Goal: Task Accomplishment & Management: Use online tool/utility

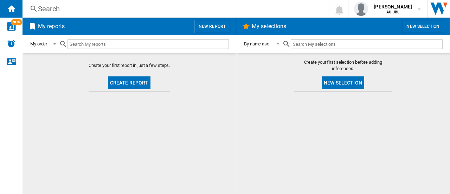
click at [205, 27] on button "New report" at bounding box center [212, 26] width 36 height 13
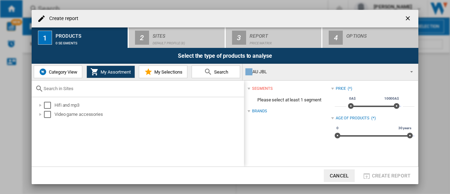
click at [411, 16] on ng-md-icon "getI18NText('BUTTONS.CLOSE_DIALOG')" at bounding box center [409, 19] width 8 height 8
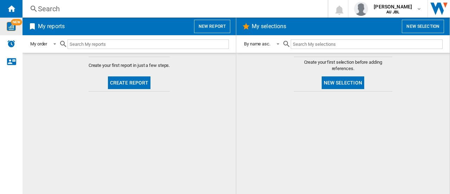
click at [13, 29] on img "WiseCard" at bounding box center [11, 26] width 9 height 9
click at [272, 28] on h2 "My selections" at bounding box center [269, 26] width 37 height 13
drag, startPoint x: 124, startPoint y: 43, endPoint x: 139, endPoint y: 43, distance: 15.5
click at [124, 43] on input "text" at bounding box center [149, 44] width 162 height 10
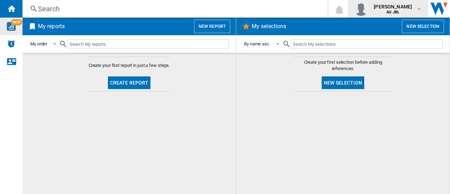
click at [410, 8] on span "[PERSON_NAME]" at bounding box center [393, 6] width 38 height 7
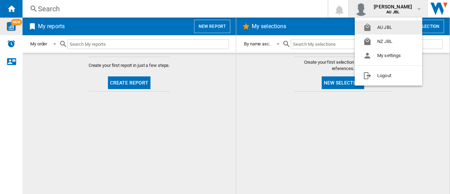
click at [397, 7] on md-backdrop at bounding box center [225, 97] width 450 height 194
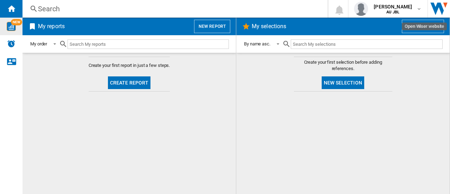
click at [442, 4] on img "Open Wiser website" at bounding box center [439, 9] width 22 height 18
drag, startPoint x: 327, startPoint y: 44, endPoint x: 322, endPoint y: 44, distance: 4.6
click at [327, 44] on input "text" at bounding box center [367, 44] width 152 height 10
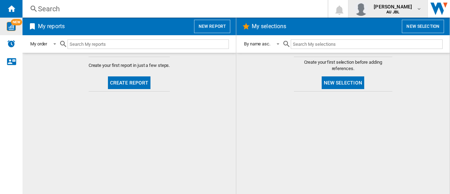
click at [422, 8] on button "[PERSON_NAME] AU JBL" at bounding box center [388, 9] width 79 height 18
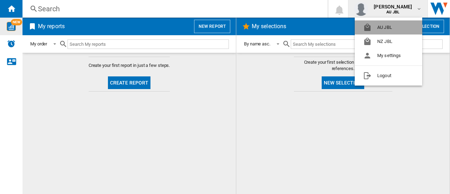
click at [395, 26] on button "AU JBL" at bounding box center [389, 27] width 68 height 14
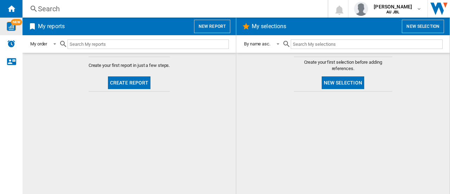
click at [258, 18] on div "My selections New selection" at bounding box center [344, 27] width 214 height 18
click at [259, 23] on h2 "My selections" at bounding box center [269, 26] width 37 height 13
click at [176, 38] on div at bounding box center [144, 44] width 170 height 17
click at [170, 45] on input "text" at bounding box center [149, 44] width 162 height 10
click at [56, 46] on span at bounding box center [53, 43] width 8 height 6
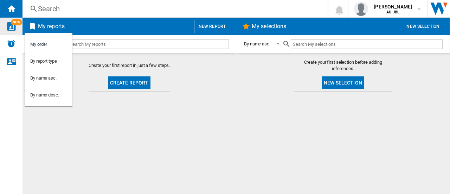
click at [157, 45] on md-backdrop at bounding box center [225, 97] width 450 height 194
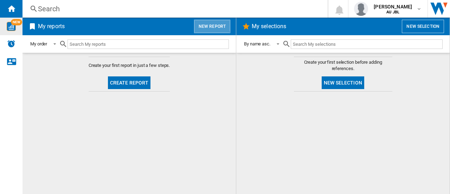
click at [213, 26] on button "New report" at bounding box center [212, 26] width 36 height 13
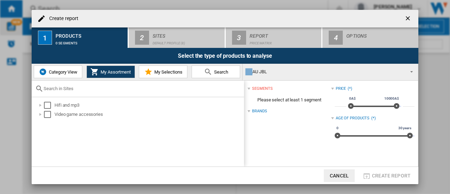
click at [70, 72] on span "Category View" at bounding box center [62, 71] width 30 height 5
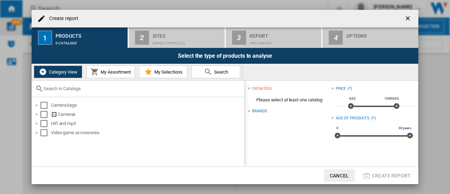
click at [341, 178] on button "Cancel" at bounding box center [339, 175] width 31 height 13
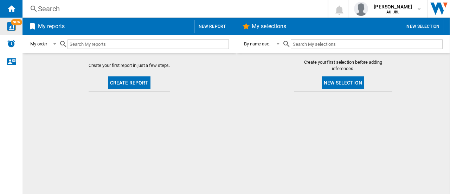
click at [108, 122] on md-content "Create your first report in just a few steps. Create report" at bounding box center [130, 123] width 214 height 141
click at [38, 26] on h2 "My reports" at bounding box center [52, 26] width 30 height 13
drag, startPoint x: 207, startPoint y: 25, endPoint x: 82, endPoint y: 29, distance: 125.0
click at [83, 29] on span "My reports New report" at bounding box center [129, 26] width 202 height 13
click at [33, 29] on ng-md-icon at bounding box center [32, 26] width 8 height 8
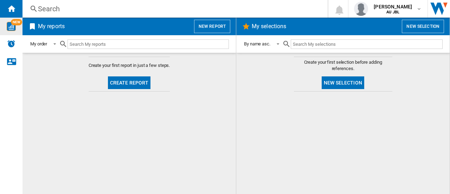
click at [32, 29] on ng-md-icon at bounding box center [32, 26] width 8 height 8
click at [36, 9] on ng-md-icon at bounding box center [34, 9] width 8 height 9
click at [194, 6] on div "Search" at bounding box center [174, 9] width 272 height 10
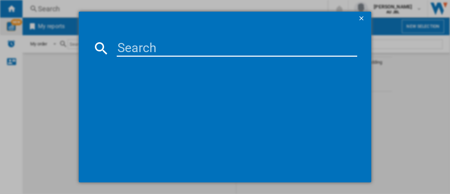
click at [184, 59] on md-dialog-content at bounding box center [225, 104] width 293 height 157
click at [179, 49] on input at bounding box center [237, 48] width 241 height 17
type input "t"
click at [126, 49] on input "T720" at bounding box center [237, 48] width 241 height 17
type input "TUNE 720"
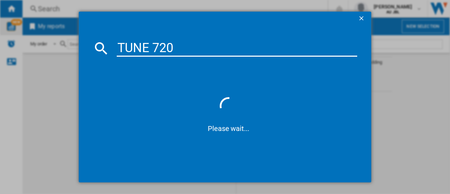
click at [363, 19] on ng-md-icon "getI18NText('BUTTONS.CLOSE_DIALOG')" at bounding box center [362, 19] width 8 height 8
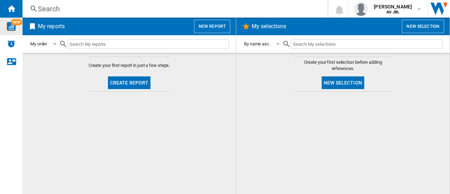
click at [317, 45] on input "text" at bounding box center [367, 44] width 152 height 10
type input "T"
click at [145, 86] on button "Create report" at bounding box center [129, 82] width 43 height 13
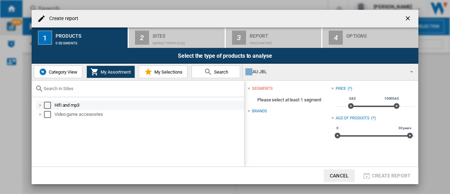
click at [48, 103] on div "Select" at bounding box center [47, 105] width 7 height 7
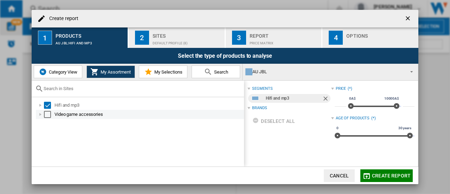
click at [46, 113] on div "Select" at bounding box center [47, 114] width 7 height 7
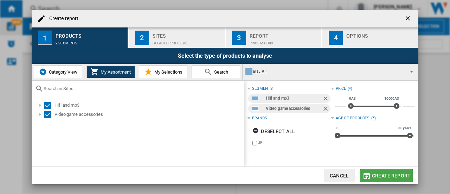
click at [402, 174] on span "Create report" at bounding box center [391, 176] width 39 height 6
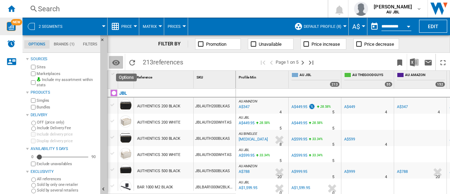
click at [115, 64] on md-icon "Options" at bounding box center [116, 62] width 8 height 8
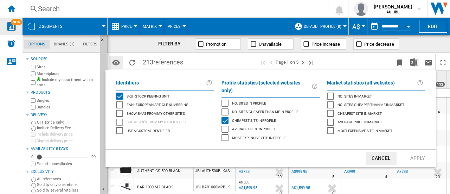
click at [115, 64] on md-backdrop at bounding box center [225, 97] width 450 height 194
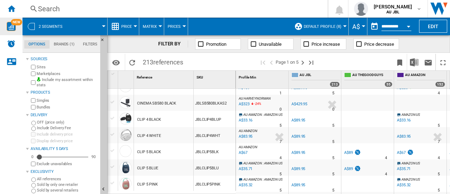
scroll to position [716, 0]
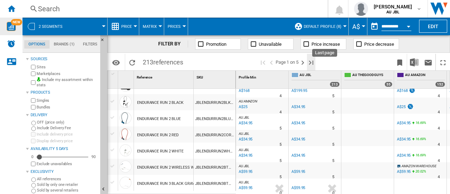
click at [316, 61] on ng-md-icon "Last page" at bounding box center [311, 62] width 8 height 8
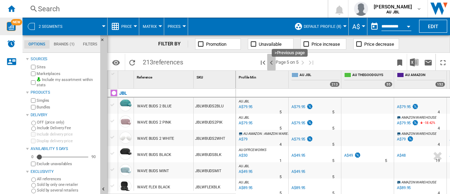
click at [272, 62] on ng-md-icon ">Previous page" at bounding box center [271, 62] width 8 height 8
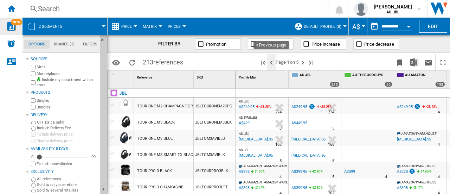
click at [272, 62] on ng-md-icon ">Previous page" at bounding box center [271, 62] width 8 height 8
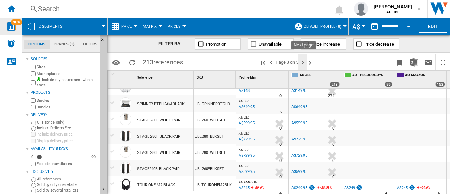
click at [305, 63] on ng-md-icon "Next page" at bounding box center [303, 62] width 8 height 8
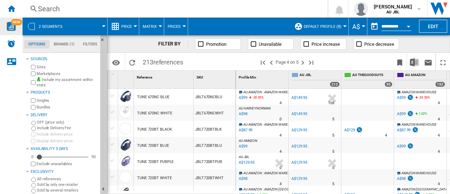
click at [149, 130] on div "TUNE 720BT BLACK" at bounding box center [154, 129] width 34 height 16
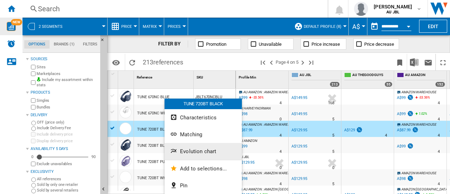
click at [193, 154] on span "Evolution chart" at bounding box center [198, 151] width 36 height 6
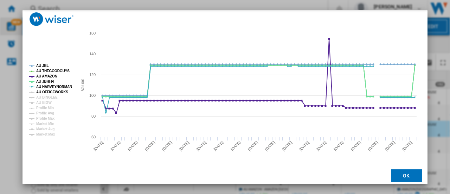
click at [57, 90] on tspan "AU OFFICEWORKS" at bounding box center [52, 92] width 32 height 4
click at [51, 96] on tspan "AU BINGLEE" at bounding box center [46, 97] width 21 height 4
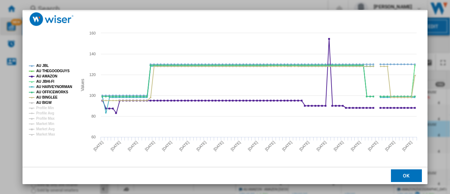
click at [45, 103] on tspan "AU BIGW" at bounding box center [43, 103] width 15 height 4
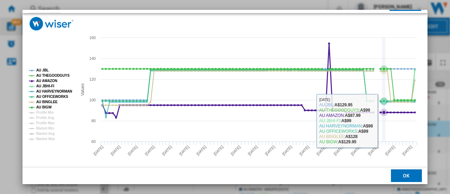
scroll to position [52, 0]
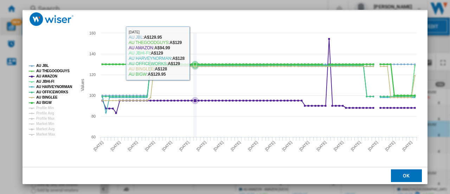
drag, startPoint x: 196, startPoint y: 41, endPoint x: 403, endPoint y: 180, distance: 249.3
click at [403, 180] on button "OK" at bounding box center [406, 175] width 31 height 13
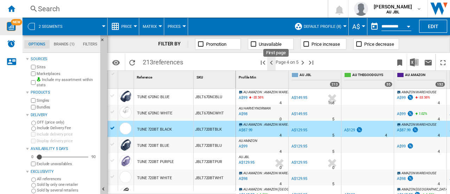
drag, startPoint x: 264, startPoint y: 62, endPoint x: 270, endPoint y: 62, distance: 5.6
click at [264, 62] on ng-md-icon "First page" at bounding box center [263, 62] width 8 height 8
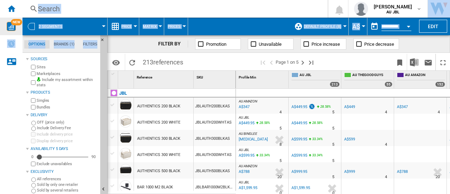
click at [33, 127] on div "NEW Search Search 0 [PERSON_NAME] AU JBL" at bounding box center [225, 97] width 450 height 194
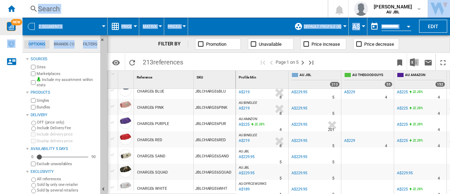
scroll to position [493, 0]
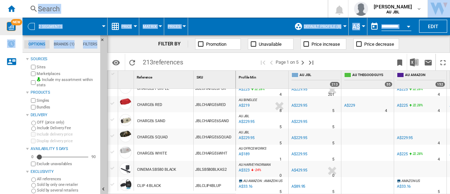
click at [67, 9] on div "Search" at bounding box center [174, 9] width 272 height 10
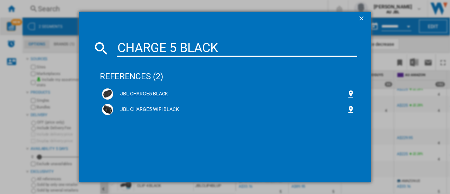
type input "CHARGE 5 BLACK"
drag, startPoint x: 137, startPoint y: 93, endPoint x: 170, endPoint y: 97, distance: 33.0
click at [137, 95] on div "JBL CHARGE5 BLACK" at bounding box center [230, 93] width 234 height 7
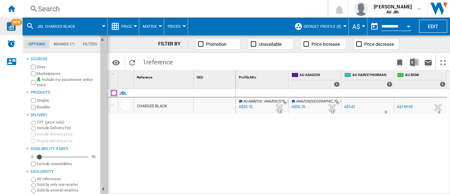
click at [158, 106] on div "CHARGE5 BLACK" at bounding box center [152, 106] width 30 height 16
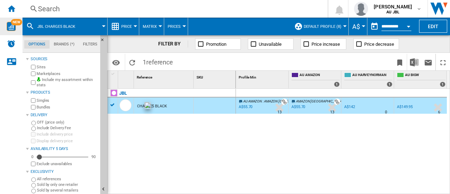
click at [128, 106] on div at bounding box center [126, 105] width 12 height 12
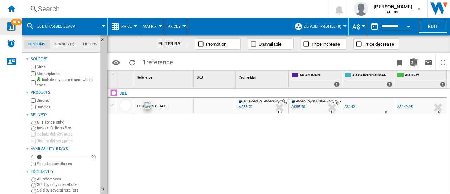
click at [128, 107] on div at bounding box center [126, 105] width 12 height 12
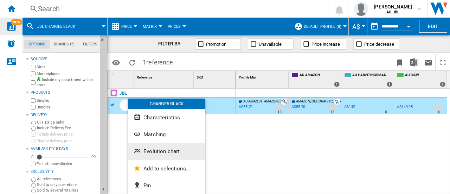
click at [171, 148] on span "Evolution chart" at bounding box center [162, 151] width 36 height 6
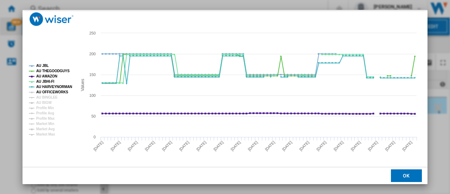
click at [50, 91] on tspan "AU OFFICEWORKS" at bounding box center [52, 92] width 32 height 4
click at [47, 96] on tspan "AU BINGLEE" at bounding box center [46, 97] width 21 height 4
click at [47, 103] on tspan "AU BIGW" at bounding box center [43, 103] width 15 height 4
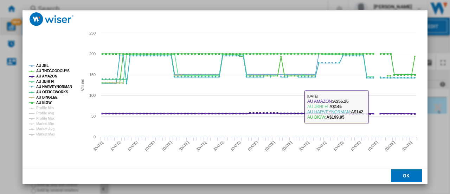
drag, startPoint x: 408, startPoint y: 178, endPoint x: 401, endPoint y: 175, distance: 8.0
click at [408, 178] on button "OK" at bounding box center [406, 175] width 31 height 13
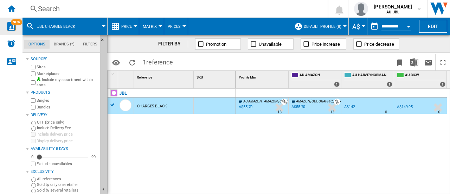
click at [92, 9] on div "Search" at bounding box center [174, 9] width 272 height 10
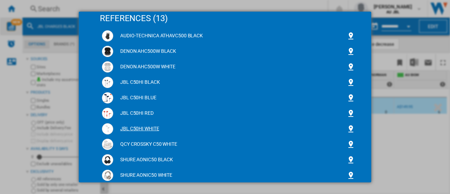
scroll to position [70, 0]
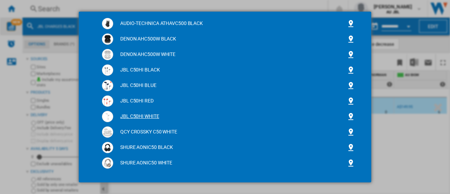
type input "C50"
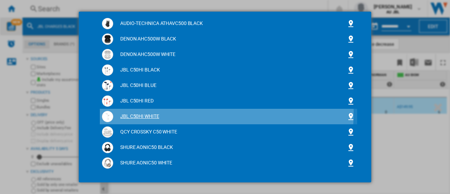
click at [146, 112] on div "JBL C50HI WHITE" at bounding box center [228, 116] width 253 height 11
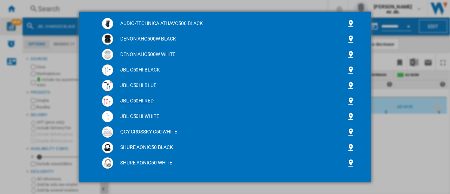
click at [148, 118] on div "JBL C50HI WHITE" at bounding box center [230, 116] width 234 height 7
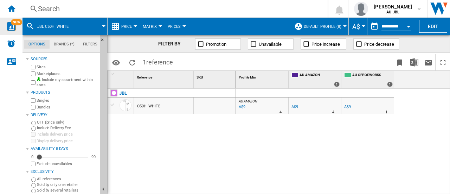
click at [156, 105] on div "C50HI WHITE" at bounding box center [148, 106] width 23 height 16
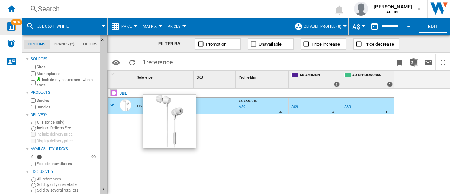
click at [125, 105] on div at bounding box center [126, 105] width 12 height 12
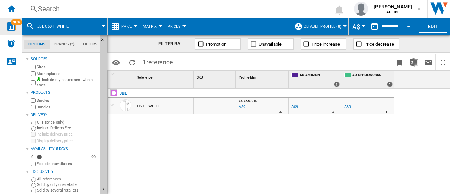
click at [156, 109] on div "C50HI WHITE" at bounding box center [148, 106] width 23 height 16
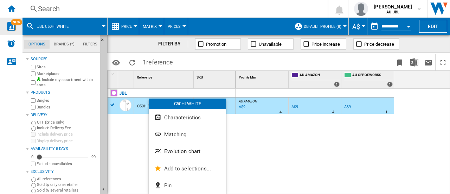
click at [197, 148] on button "Evolution chart" at bounding box center [187, 151] width 77 height 17
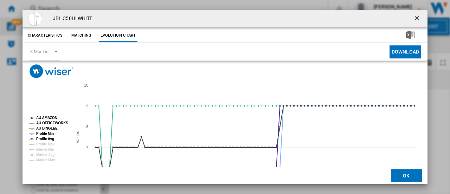
drag, startPoint x: 414, startPoint y: 17, endPoint x: 290, endPoint y: 18, distance: 123.9
click at [414, 17] on ng-md-icon "getI18NText('BUTTONS.CLOSE_DIALOG')" at bounding box center [418, 19] width 8 height 8
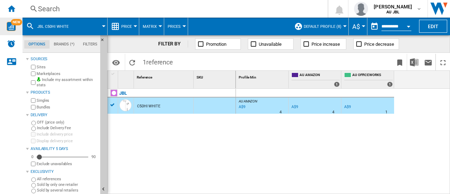
click at [68, 11] on div "Search" at bounding box center [174, 9] width 272 height 10
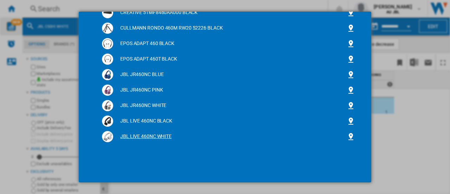
scroll to position [106, 0]
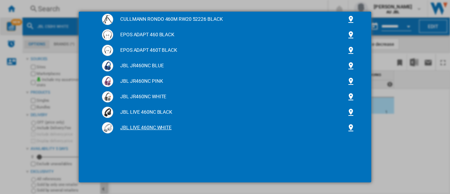
type input "460"
click at [147, 126] on div "JBL LIVE 460NC WHITE" at bounding box center [230, 127] width 234 height 7
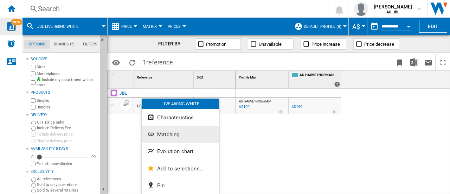
click at [179, 131] on button "Matching" at bounding box center [180, 134] width 77 height 17
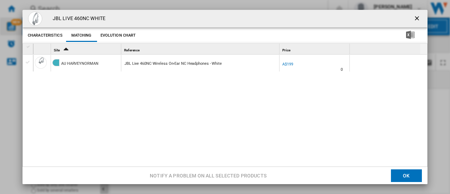
click at [414, 20] on ng-md-icon "getI18NText('BUTTONS.CLOSE_DIALOG')" at bounding box center [418, 19] width 8 height 8
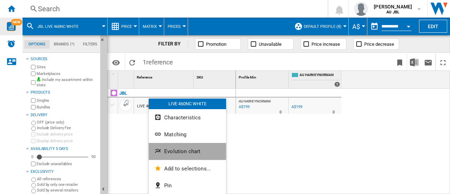
click at [179, 152] on span "Evolution chart" at bounding box center [182, 151] width 36 height 6
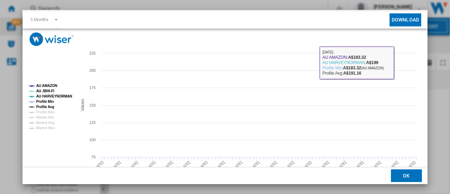
scroll to position [52, 0]
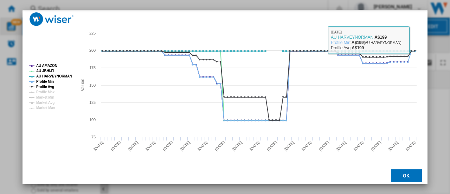
click at [413, 176] on button "OK" at bounding box center [406, 175] width 31 height 13
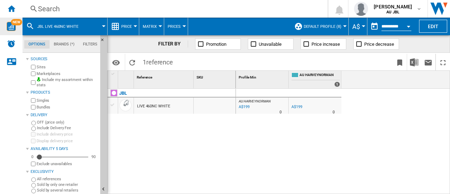
click at [61, 8] on div "Search" at bounding box center [174, 9] width 272 height 10
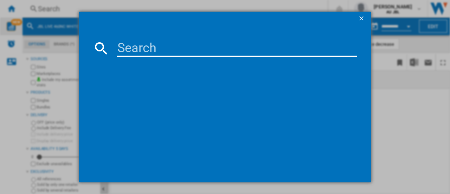
type input "T"
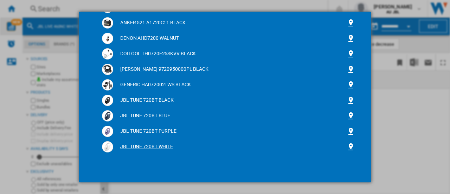
scroll to position [106, 0]
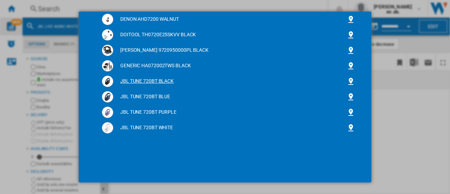
type input "720"
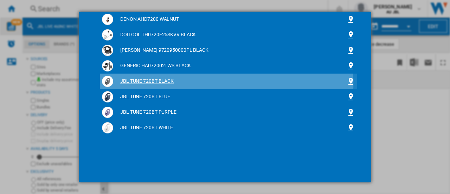
click at [156, 83] on div "JBL TUNE 720BT BLACK" at bounding box center [230, 81] width 234 height 7
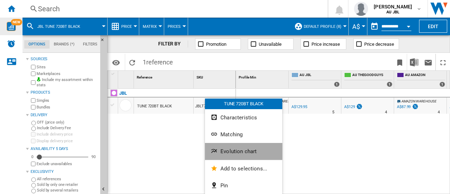
click at [242, 151] on span "Evolution chart" at bounding box center [239, 151] width 36 height 6
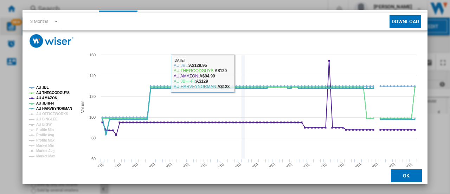
scroll to position [52, 0]
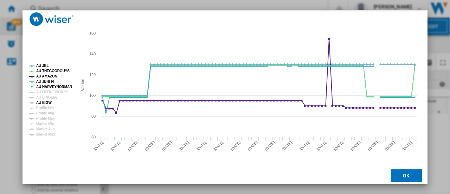
click at [40, 101] on tspan "AU BIGW" at bounding box center [43, 103] width 15 height 4
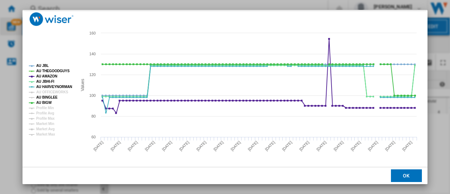
click at [42, 98] on tspan "AU BINGLEE" at bounding box center [46, 97] width 21 height 4
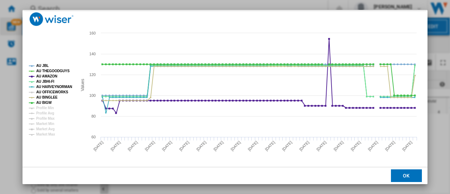
click at [49, 91] on tspan "AU OFFICEWORKS" at bounding box center [52, 92] width 32 height 4
drag, startPoint x: 399, startPoint y: 174, endPoint x: 315, endPoint y: 154, distance: 86.2
click at [399, 174] on button "OK" at bounding box center [406, 175] width 31 height 13
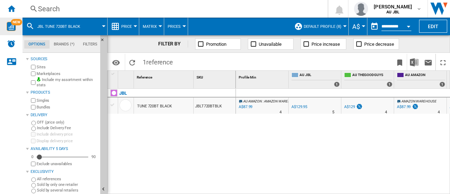
click at [81, 5] on div "Search" at bounding box center [174, 9] width 272 height 10
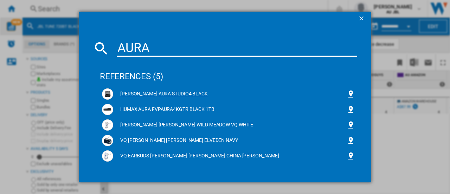
type input "AURA"
click at [138, 91] on div "[PERSON_NAME] AURA STUDIO4 BLACK" at bounding box center [230, 93] width 234 height 7
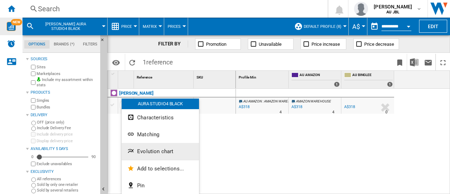
click at [147, 150] on span "Evolution chart" at bounding box center [155, 151] width 36 height 6
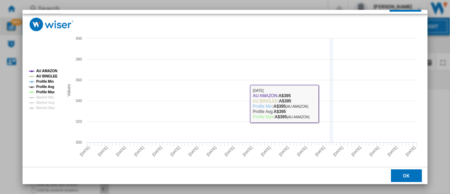
scroll to position [52, 0]
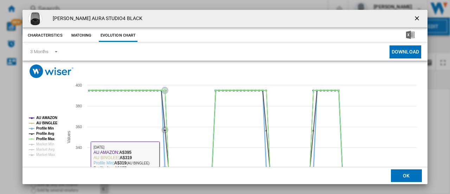
scroll to position [52, 0]
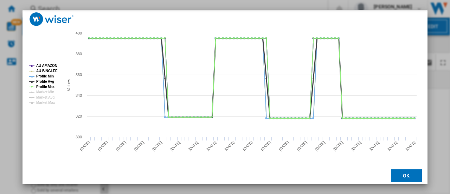
click at [41, 83] on tspan "Profile Avg" at bounding box center [45, 82] width 18 height 4
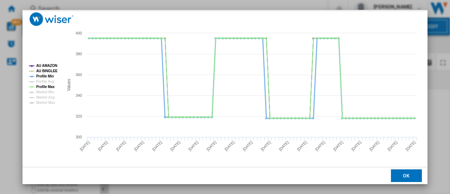
click at [42, 77] on tspan "Profile Min" at bounding box center [45, 76] width 18 height 4
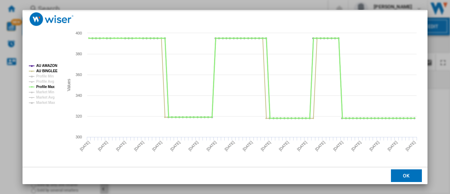
click at [44, 88] on tspan "Profile Max" at bounding box center [45, 87] width 19 height 4
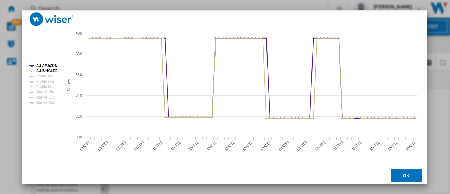
drag, startPoint x: 403, startPoint y: 177, endPoint x: 301, endPoint y: 130, distance: 113.4
click at [403, 177] on button "OK" at bounding box center [406, 175] width 31 height 13
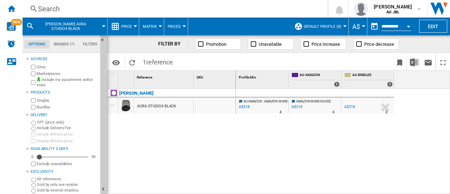
click at [160, 5] on div "Search" at bounding box center [174, 9] width 272 height 10
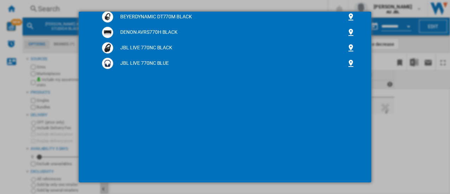
scroll to position [176, 0]
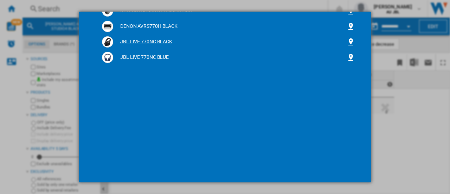
type input "770"
click at [145, 42] on div "JBL LIVE 770NC BLACK" at bounding box center [230, 41] width 234 height 7
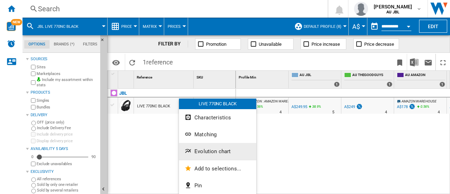
click at [222, 152] on span "Evolution chart" at bounding box center [213, 151] width 36 height 6
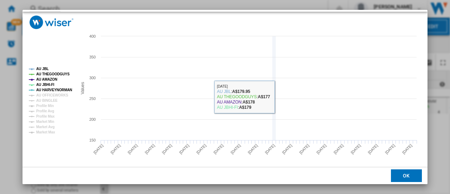
scroll to position [52, 0]
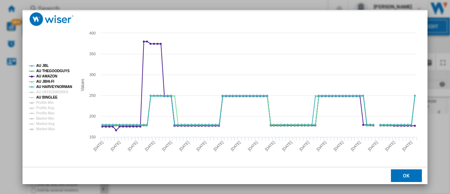
click at [46, 96] on tspan "AU BINGLEE" at bounding box center [46, 97] width 21 height 4
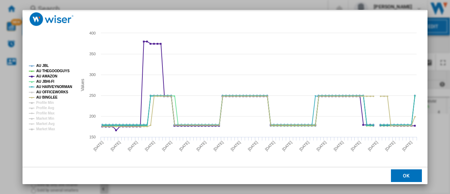
click at [49, 92] on tspan "AU OFFICEWORKS" at bounding box center [52, 92] width 32 height 4
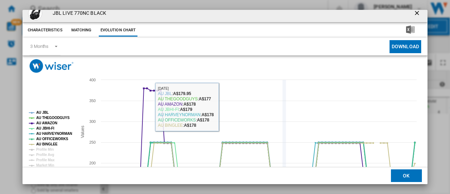
scroll to position [0, 0]
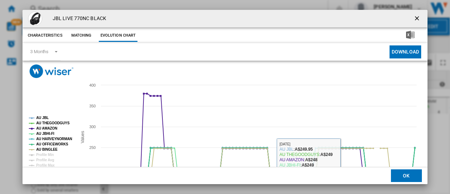
click at [407, 176] on button "OK" at bounding box center [406, 175] width 31 height 13
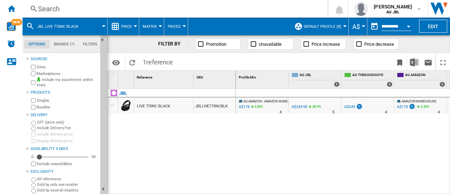
click at [192, 12] on div "Search" at bounding box center [174, 9] width 272 height 10
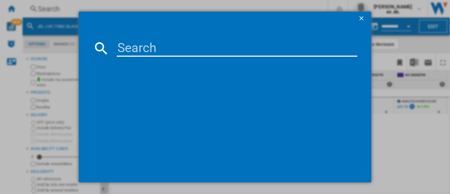
type input "o"
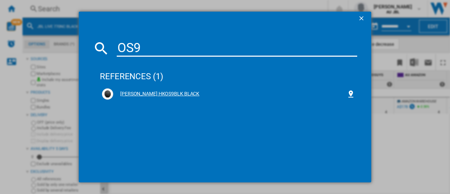
type input "OS9"
click at [174, 90] on div "HARMAN KARDON HKOS9BLK BLACK" at bounding box center [228, 93] width 253 height 11
click at [148, 95] on div "HARMAN KARDON HKOS9BLK BLACK" at bounding box center [230, 93] width 234 height 7
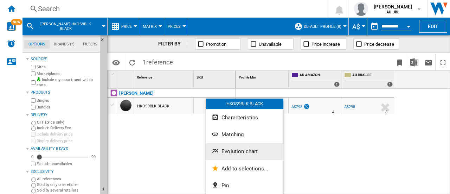
click at [247, 153] on span "Evolution chart" at bounding box center [240, 151] width 36 height 6
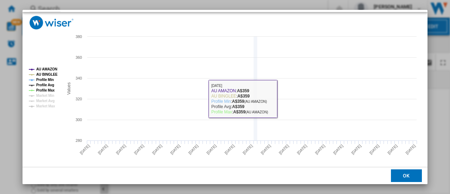
scroll to position [52, 0]
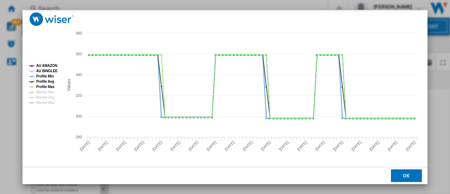
click at [42, 77] on tspan "Profile Min" at bounding box center [45, 76] width 18 height 4
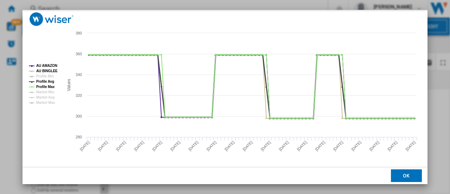
click at [42, 82] on tspan "Profile Avg" at bounding box center [45, 82] width 18 height 4
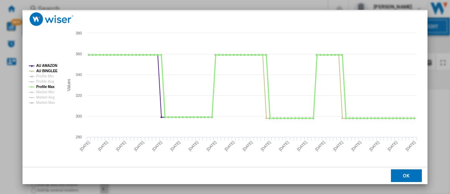
click at [42, 87] on tspan "Profile Max" at bounding box center [45, 87] width 19 height 4
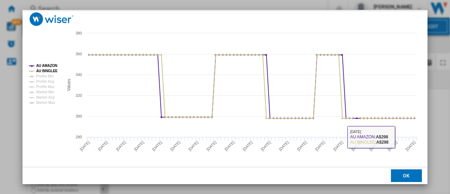
click at [403, 180] on button "OK" at bounding box center [406, 175] width 31 height 13
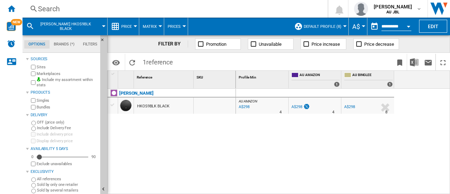
click at [201, 143] on div "HARMAN KARDON HKOS9BLK BLACK" at bounding box center [172, 140] width 128 height 102
